Goal: Task Accomplishment & Management: Complete application form

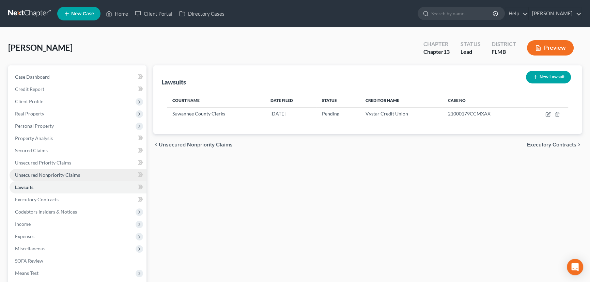
click at [60, 175] on span "Unsecured Nonpriority Claims" at bounding box center [47, 175] width 65 height 6
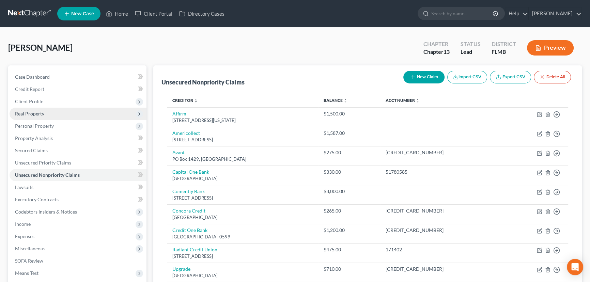
click at [81, 110] on span "Real Property" at bounding box center [78, 114] width 137 height 12
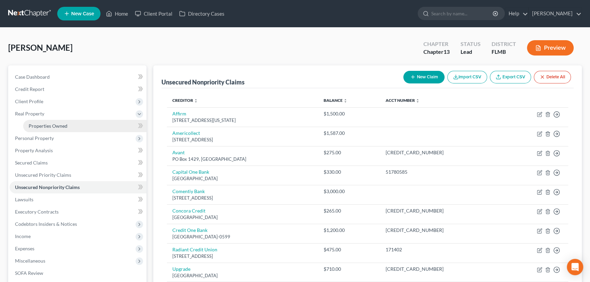
click at [80, 124] on link "Properties Owned" at bounding box center [84, 126] width 123 height 12
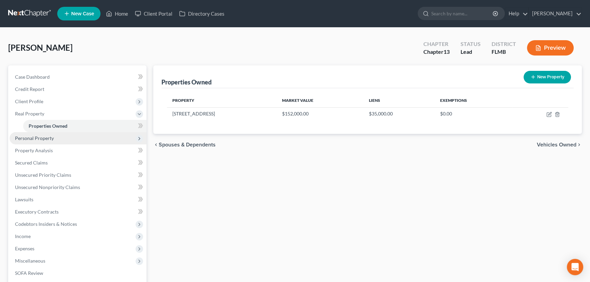
click at [59, 140] on span "Personal Property" at bounding box center [78, 138] width 137 height 12
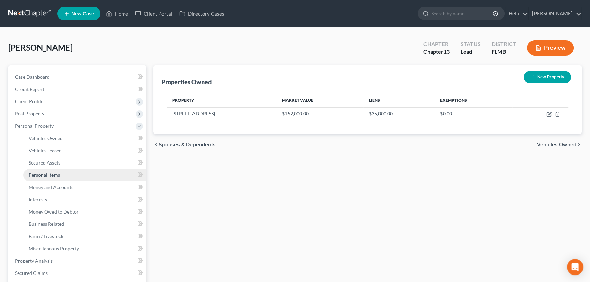
click at [58, 174] on span "Personal Items" at bounding box center [44, 175] width 31 height 6
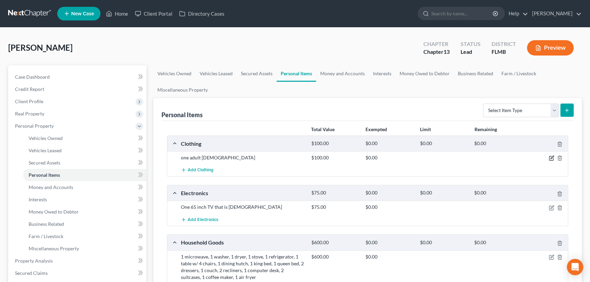
click at [550, 159] on icon "button" at bounding box center [550, 157] width 5 height 5
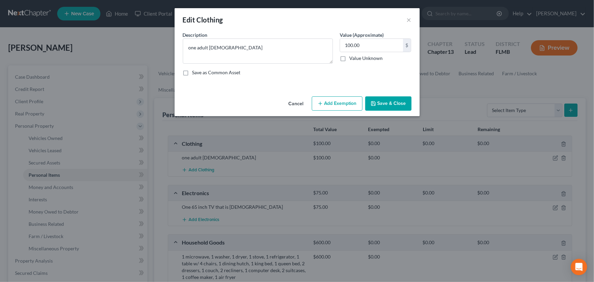
click at [346, 104] on button "Add Exemption" at bounding box center [337, 103] width 51 height 14
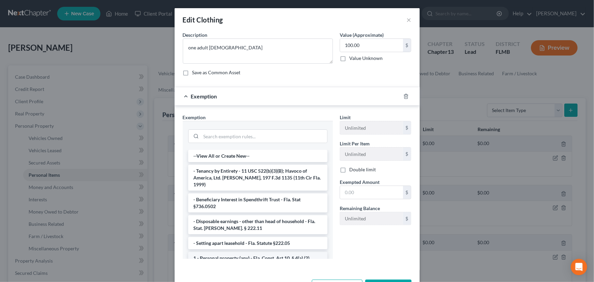
click at [257, 252] on li "1 - Personal property (any) - Fla. Const. Art.10, § 4(a) (2)" at bounding box center [257, 258] width 139 height 12
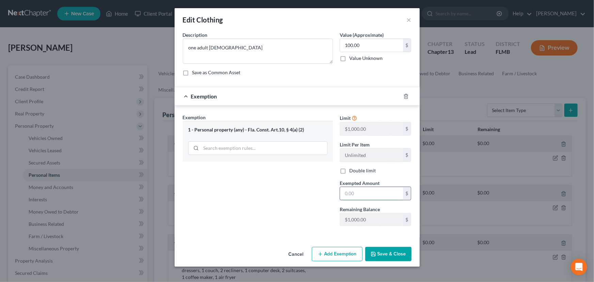
click at [366, 195] on input "text" at bounding box center [371, 193] width 63 height 13
type input "100.00"
click at [399, 255] on button "Save & Close" at bounding box center [388, 254] width 46 height 14
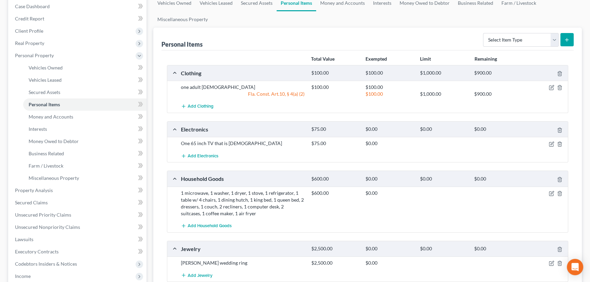
scroll to position [82, 0]
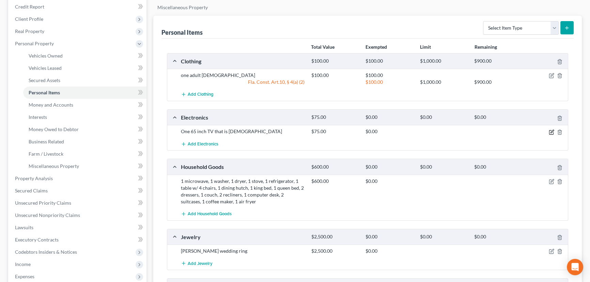
click at [551, 132] on icon "button" at bounding box center [551, 131] width 3 height 3
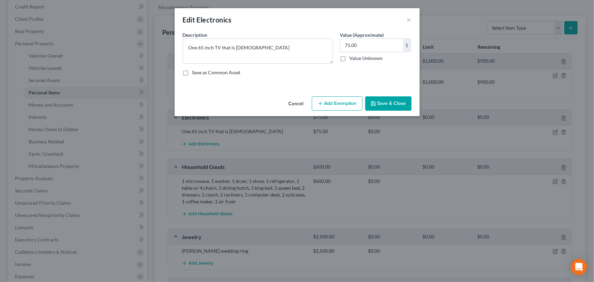
click at [335, 105] on button "Add Exemption" at bounding box center [337, 103] width 51 height 14
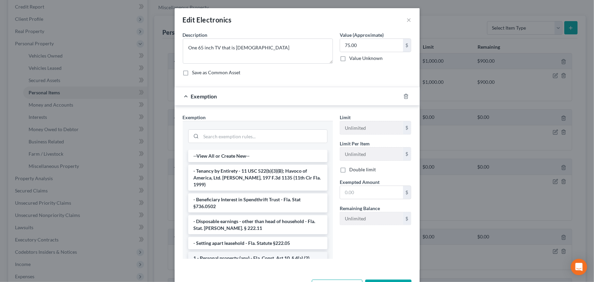
click at [272, 253] on li "1 - Personal property (any) - Fla. Const. Art.10, § 4(a) (2)" at bounding box center [257, 258] width 139 height 12
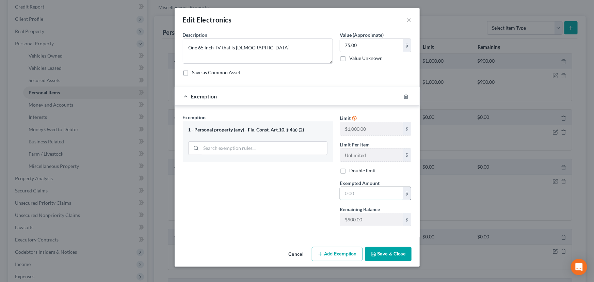
click at [361, 194] on input "text" at bounding box center [371, 193] width 63 height 13
type input "75.00"
click at [386, 253] on button "Save & Close" at bounding box center [388, 254] width 46 height 14
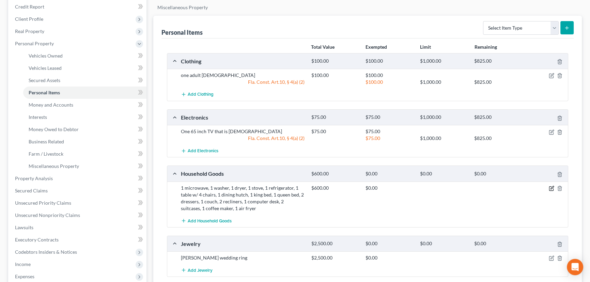
click at [552, 187] on icon "button" at bounding box center [550, 188] width 5 height 5
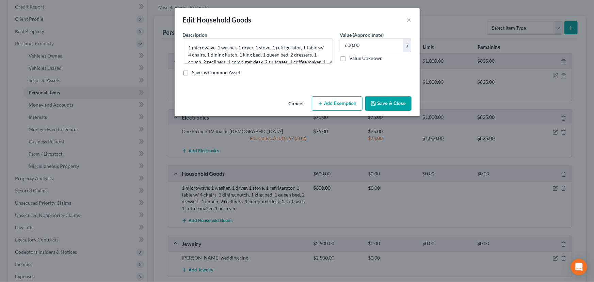
click at [327, 100] on button "Add Exemption" at bounding box center [337, 103] width 51 height 14
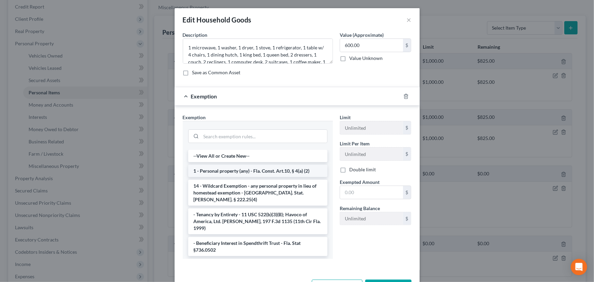
click at [232, 173] on li "1 - Personal property (any) - Fla. Const. Art.10, § 4(a) (2)" at bounding box center [257, 171] width 139 height 12
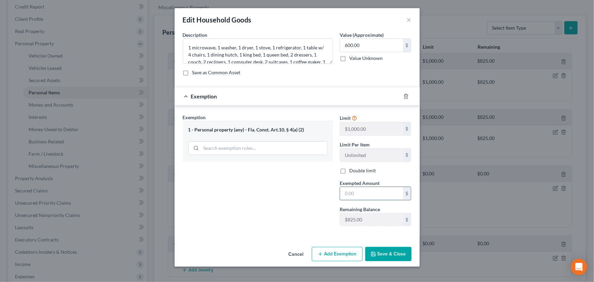
click at [368, 191] on input "text" at bounding box center [371, 193] width 63 height 13
type input "600.00"
click at [388, 254] on button "Save & Close" at bounding box center [388, 254] width 46 height 14
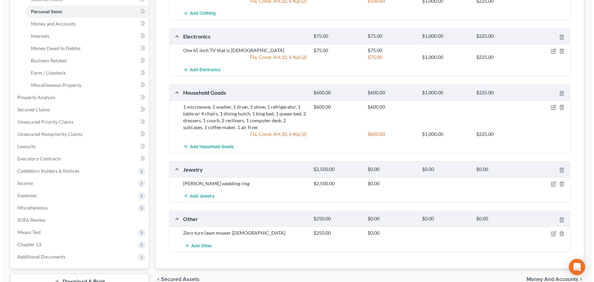
scroll to position [165, 0]
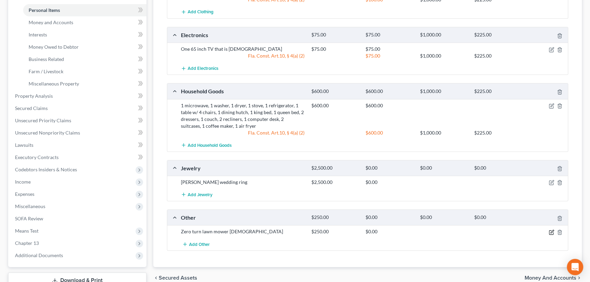
click at [551, 231] on icon "button" at bounding box center [551, 231] width 3 height 3
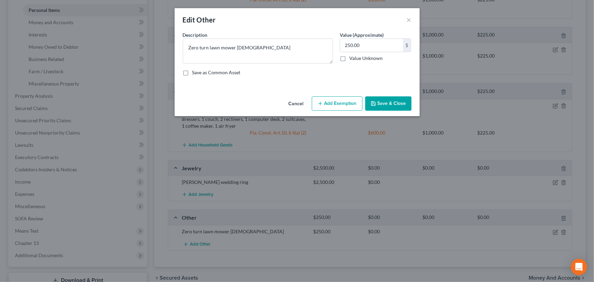
click at [332, 105] on button "Add Exemption" at bounding box center [337, 103] width 51 height 14
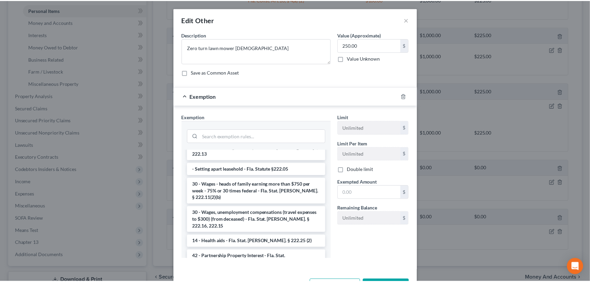
scroll to position [548, 0]
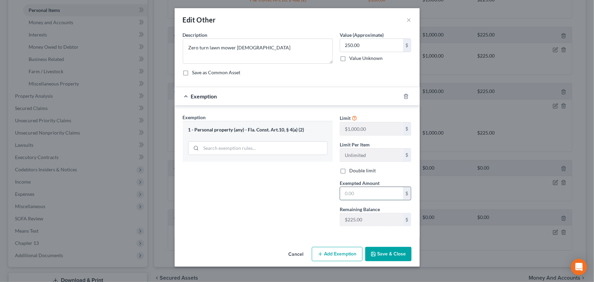
click at [372, 193] on input "text" at bounding box center [371, 193] width 63 height 13
type input "250.00"
click at [387, 254] on button "Save & Close" at bounding box center [388, 254] width 46 height 14
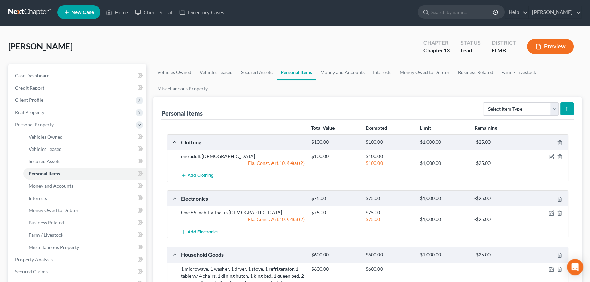
scroll to position [0, 0]
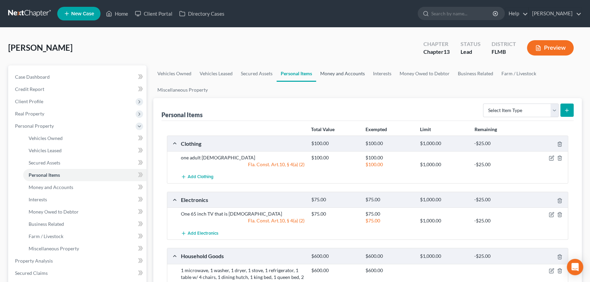
click at [354, 76] on link "Money and Accounts" at bounding box center [342, 73] width 53 height 16
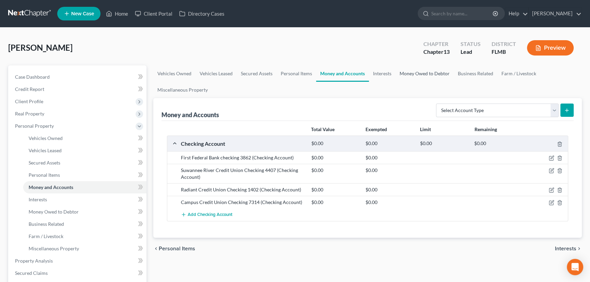
click at [411, 74] on link "Money Owed to Debtor" at bounding box center [424, 73] width 58 height 16
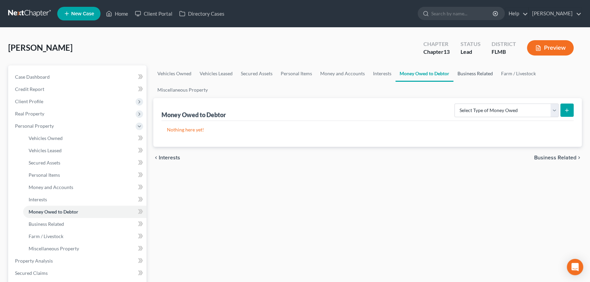
click at [465, 72] on link "Business Related" at bounding box center [475, 73] width 44 height 16
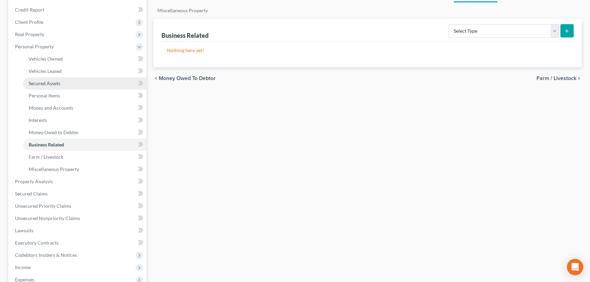
scroll to position [82, 0]
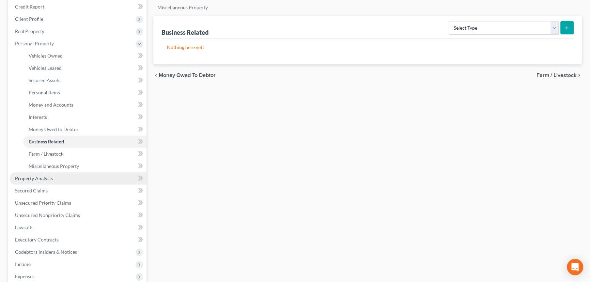
click at [35, 178] on span "Property Analysis" at bounding box center [34, 178] width 38 height 6
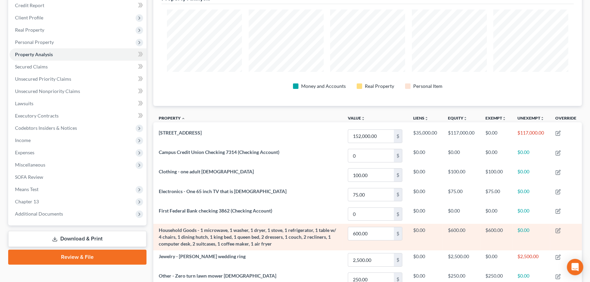
scroll to position [71, 0]
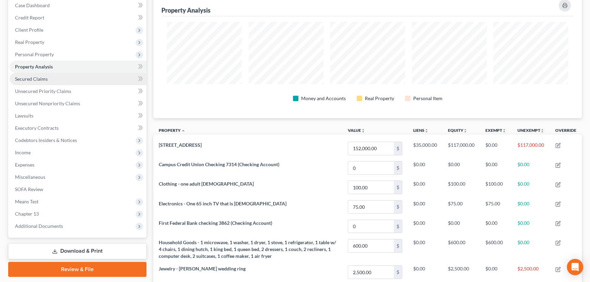
click at [59, 78] on link "Secured Claims" at bounding box center [78, 79] width 137 height 12
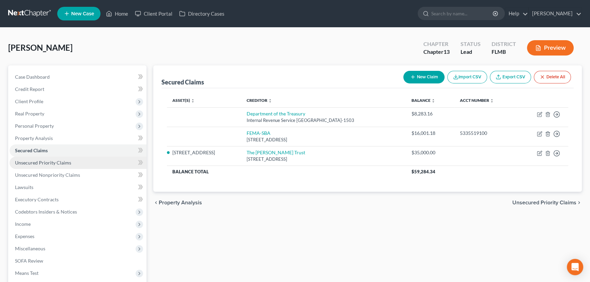
scroll to position [41, 0]
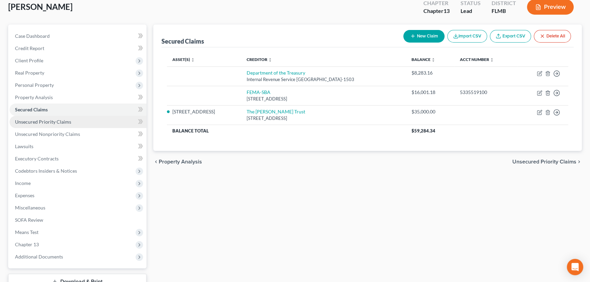
click at [50, 119] on span "Unsecured Priority Claims" at bounding box center [43, 122] width 56 height 6
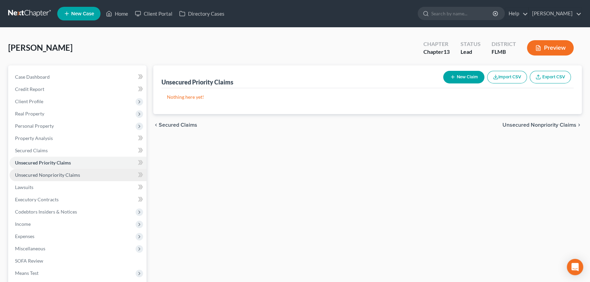
click at [57, 175] on span "Unsecured Nonpriority Claims" at bounding box center [47, 175] width 65 height 6
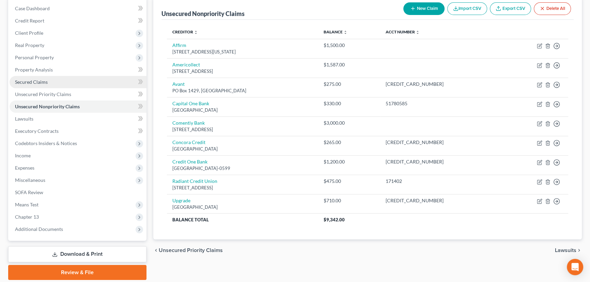
scroll to position [82, 0]
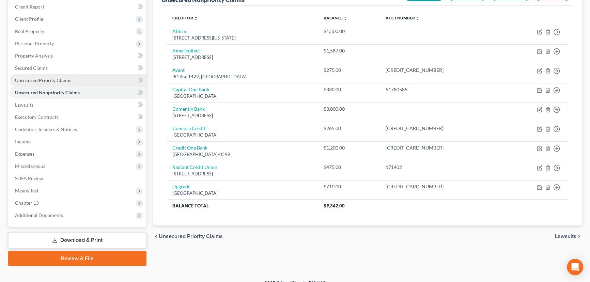
click at [80, 79] on link "Unsecured Priority Claims" at bounding box center [78, 80] width 137 height 12
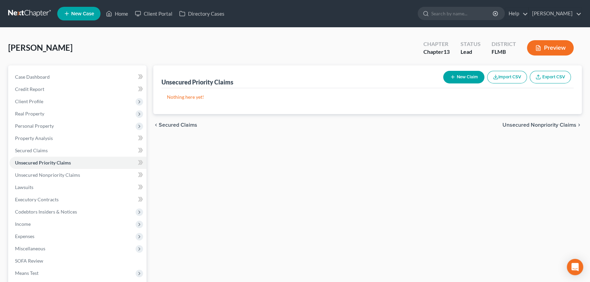
click at [455, 75] on button "New Claim" at bounding box center [463, 77] width 41 height 13
select select "0"
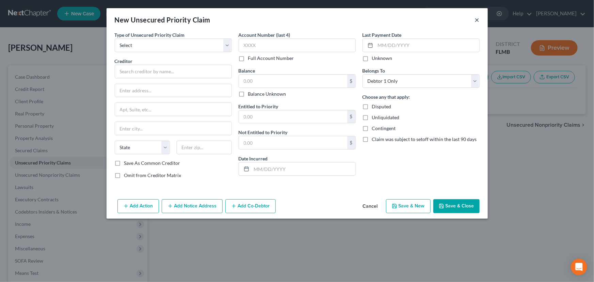
click at [479, 21] on button "×" at bounding box center [477, 20] width 5 height 8
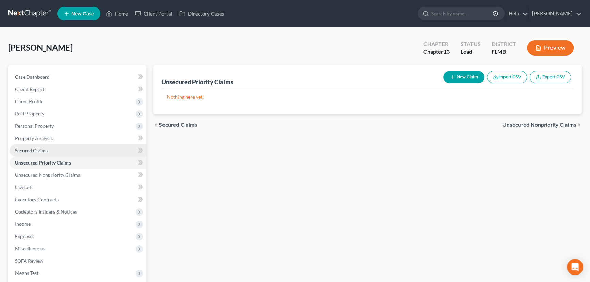
click at [74, 150] on link "Secured Claims" at bounding box center [78, 150] width 137 height 12
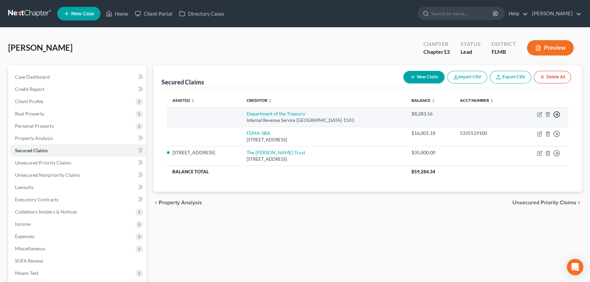
click at [556, 115] on polyline "button" at bounding box center [556, 114] width 1 height 2
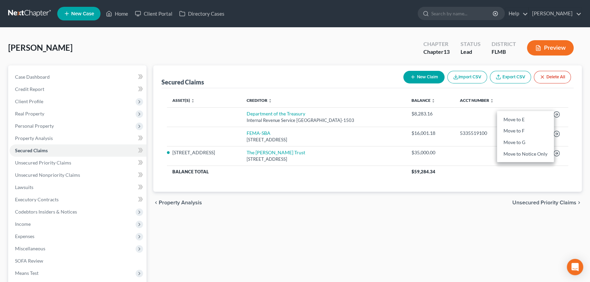
click at [376, 208] on div "chevron_left Property Analysis Unsecured Priority Claims chevron_right" at bounding box center [367, 203] width 428 height 22
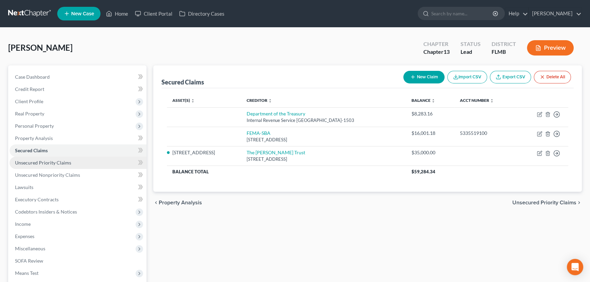
click at [45, 163] on span "Unsecured Priority Claims" at bounding box center [43, 163] width 56 height 6
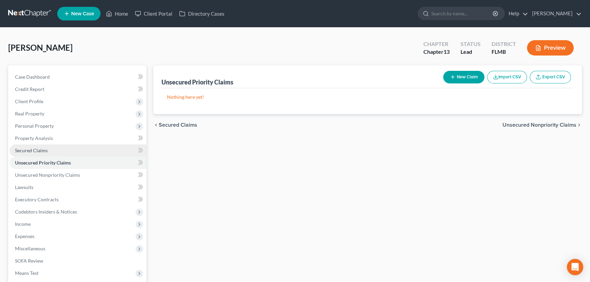
click at [42, 148] on span "Secured Claims" at bounding box center [31, 150] width 33 height 6
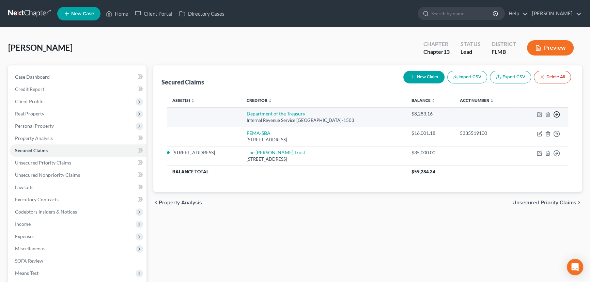
click at [556, 114] on line "button" at bounding box center [556, 114] width 2 height 0
click at [527, 131] on link "Move to F" at bounding box center [525, 131] width 57 height 12
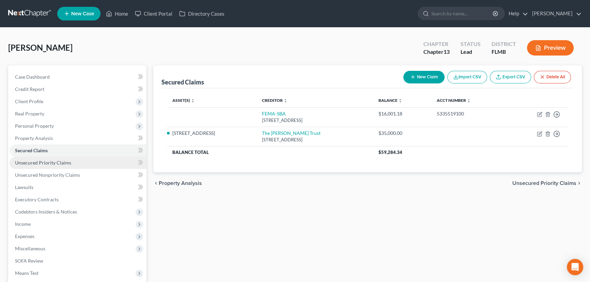
click at [51, 162] on span "Unsecured Priority Claims" at bounding box center [43, 163] width 56 height 6
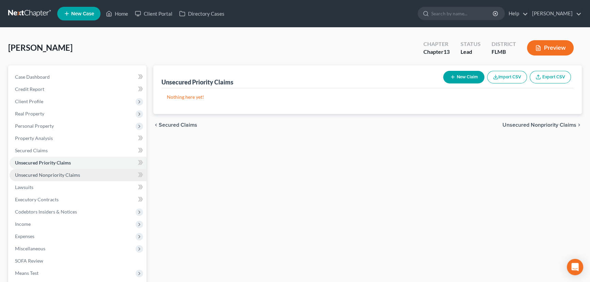
click at [53, 177] on link "Unsecured Nonpriority Claims" at bounding box center [78, 175] width 137 height 12
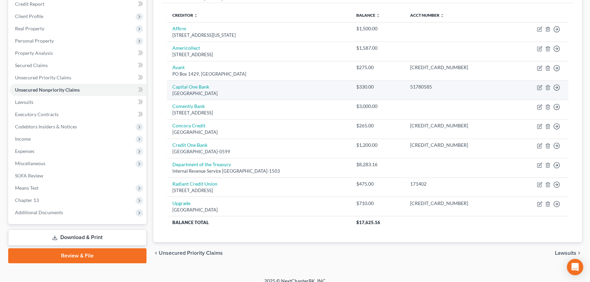
scroll to position [92, 0]
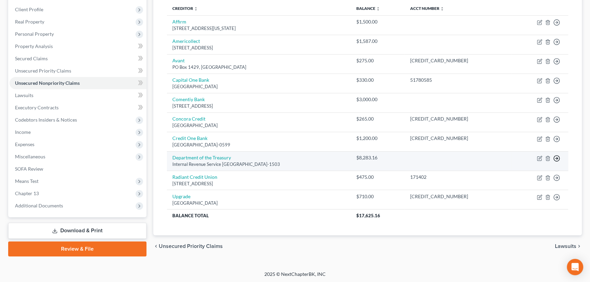
click at [555, 155] on icon "button" at bounding box center [556, 158] width 7 height 7
click at [528, 174] on link "Move to E" at bounding box center [525, 175] width 57 height 12
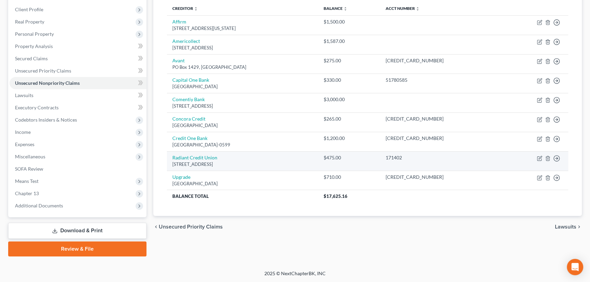
scroll to position [91, 0]
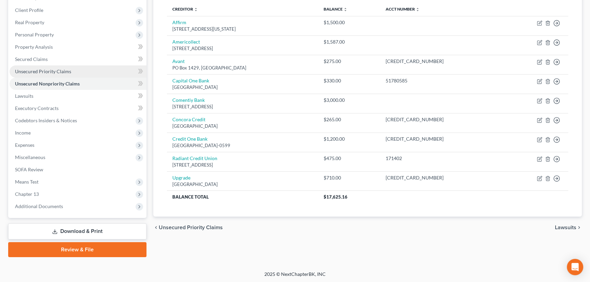
click at [65, 73] on span "Unsecured Priority Claims" at bounding box center [43, 71] width 56 height 6
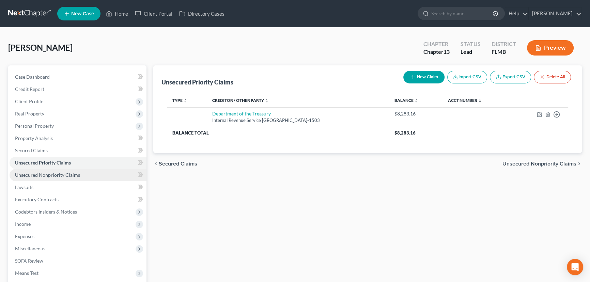
click at [70, 174] on span "Unsecured Nonpriority Claims" at bounding box center [47, 175] width 65 height 6
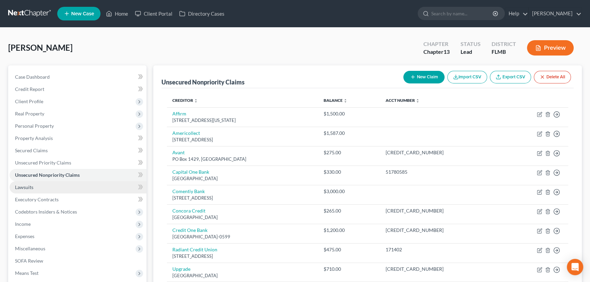
click at [62, 188] on link "Lawsuits" at bounding box center [78, 187] width 137 height 12
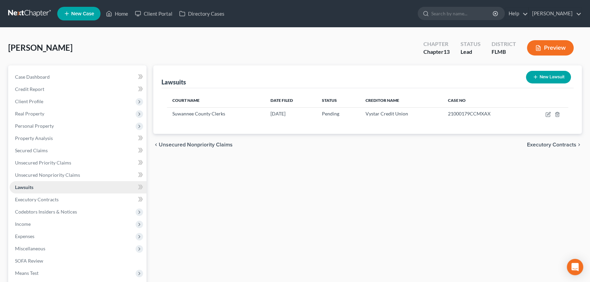
scroll to position [41, 0]
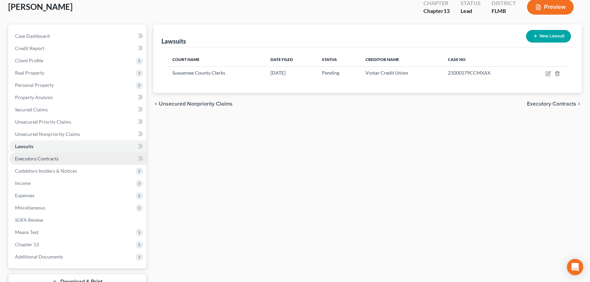
click at [72, 160] on link "Executory Contracts" at bounding box center [78, 159] width 137 height 12
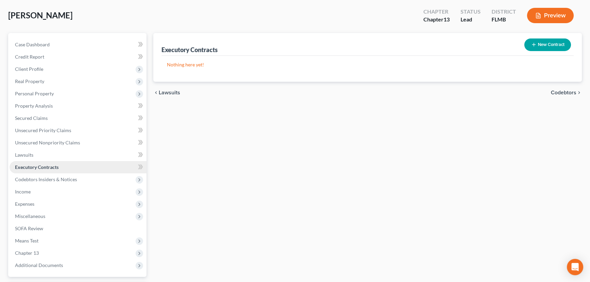
scroll to position [82, 0]
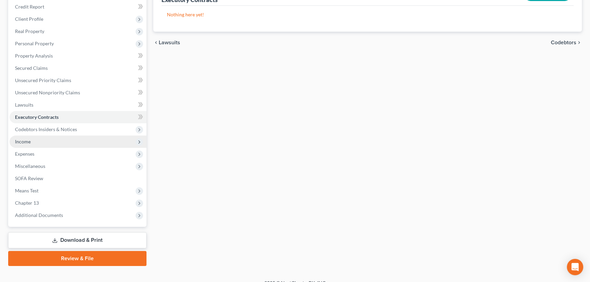
click at [38, 144] on span "Income" at bounding box center [78, 142] width 137 height 12
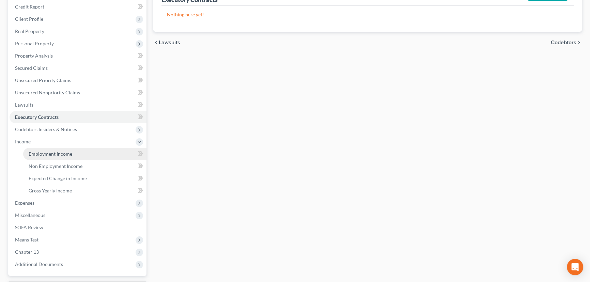
click at [65, 155] on span "Employment Income" at bounding box center [51, 154] width 44 height 6
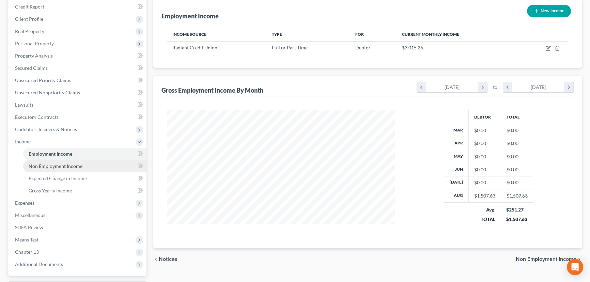
click at [59, 166] on span "Non Employment Income" at bounding box center [56, 166] width 54 height 6
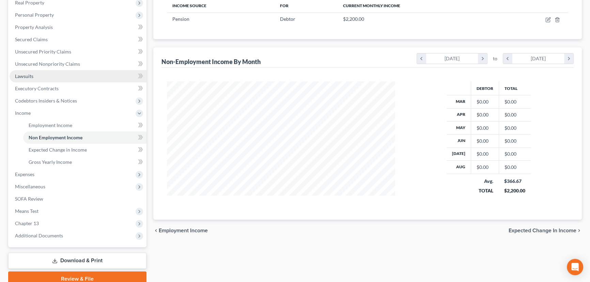
scroll to position [124, 0]
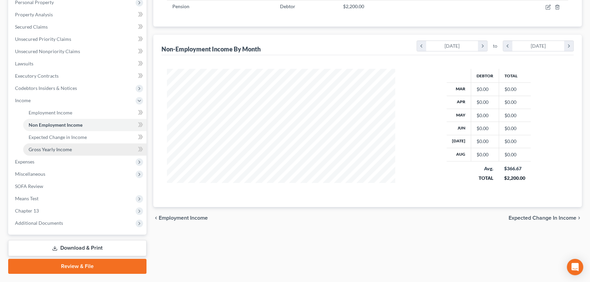
click at [63, 150] on span "Gross Yearly Income" at bounding box center [50, 149] width 43 height 6
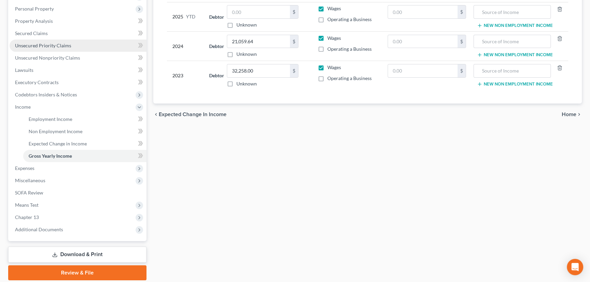
scroll to position [124, 0]
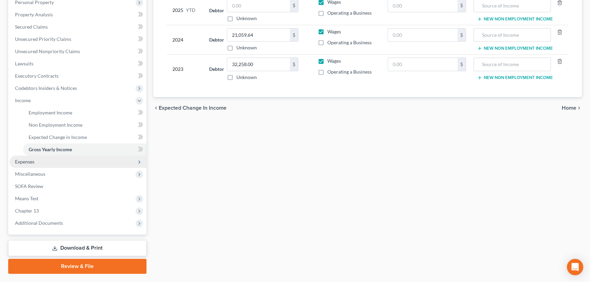
click at [95, 162] on span "Expenses" at bounding box center [78, 162] width 137 height 12
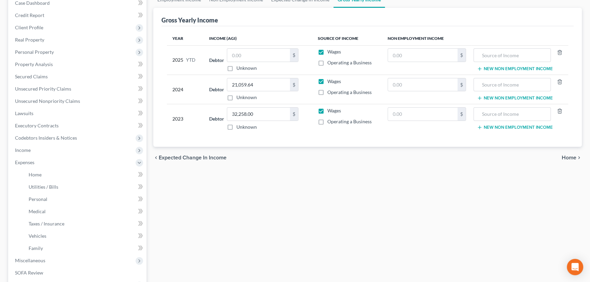
scroll to position [0, 0]
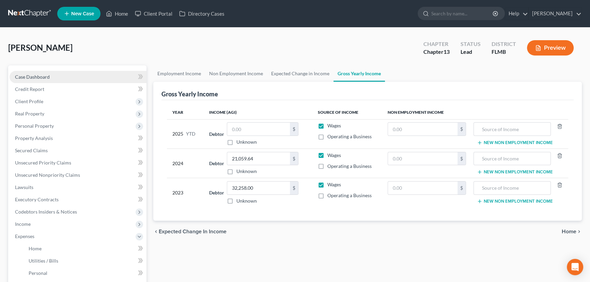
click at [47, 79] on link "Case Dashboard" at bounding box center [78, 77] width 137 height 12
